Goal: Complete application form

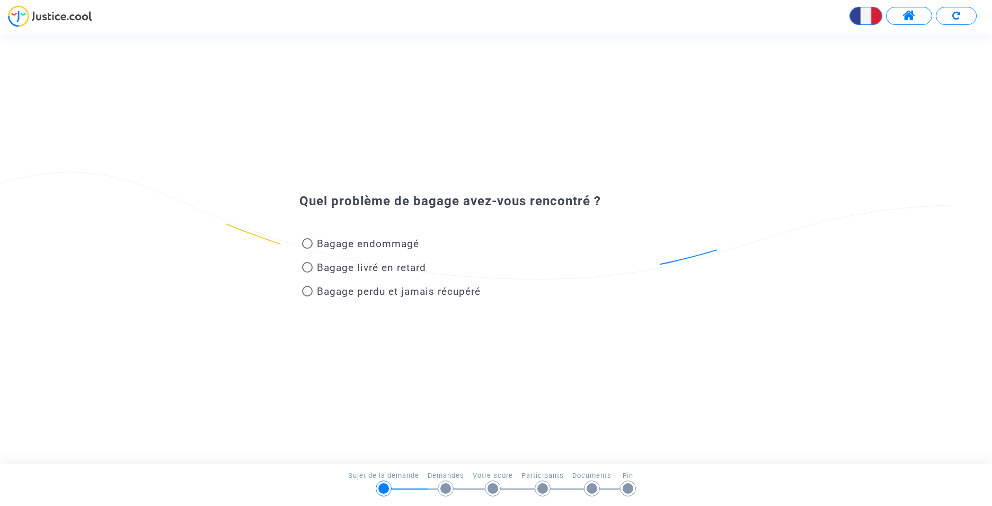
drag, startPoint x: 0, startPoint y: 0, endPoint x: 474, endPoint y: 296, distance: 559.1
click at [499, 311] on div "Quel problème de bagage avez-vous rencontré ? Bagage endommagé Bagage livré en …" at bounding box center [496, 249] width 992 height 139
